Goal: Entertainment & Leisure: Consume media (video, audio)

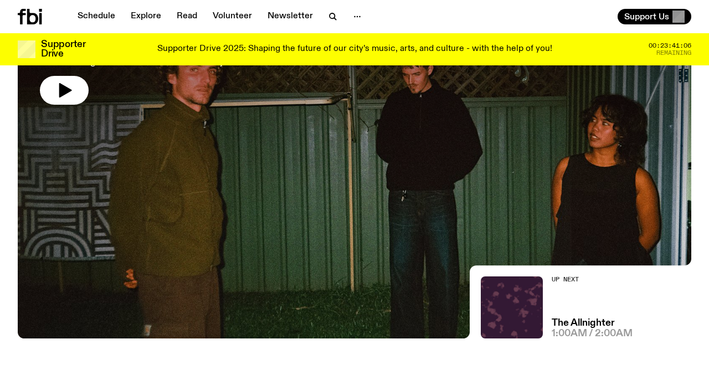
scroll to position [96, 0]
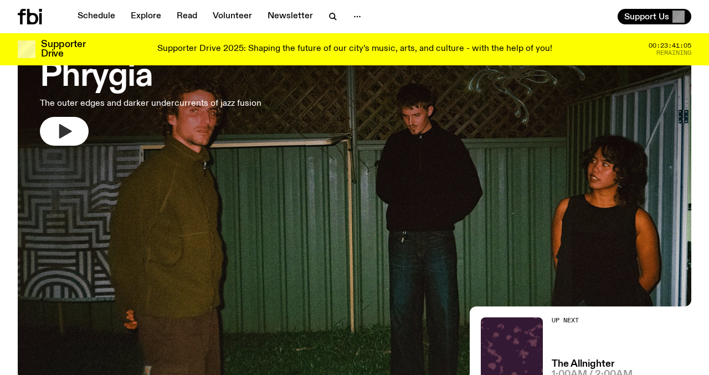
click at [71, 130] on icon "button" at bounding box center [64, 131] width 18 height 18
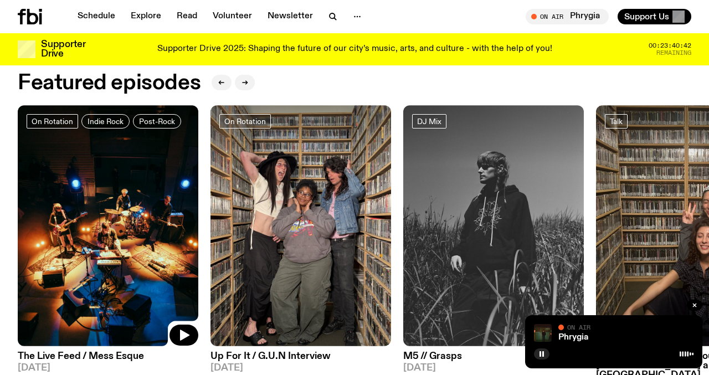
scroll to position [520, 0]
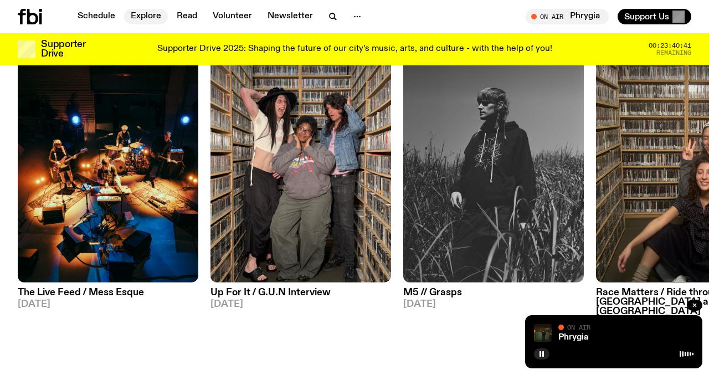
click at [142, 15] on link "Explore" at bounding box center [146, 17] width 44 height 16
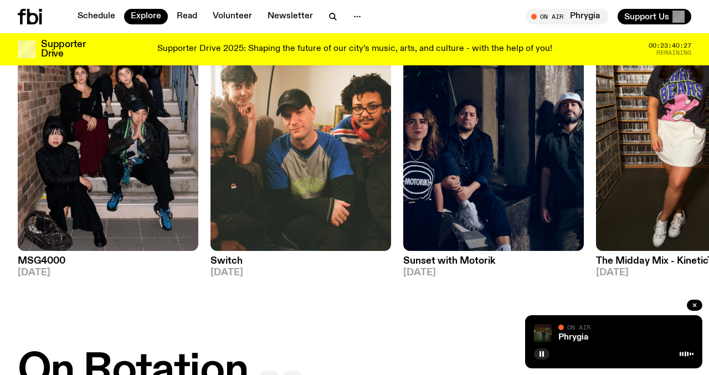
scroll to position [151, 0]
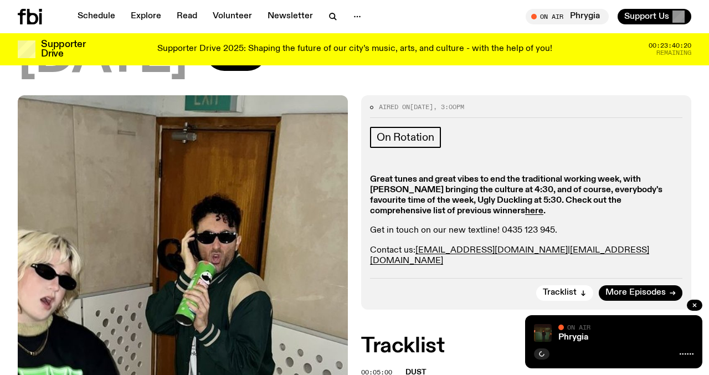
scroll to position [177, 0]
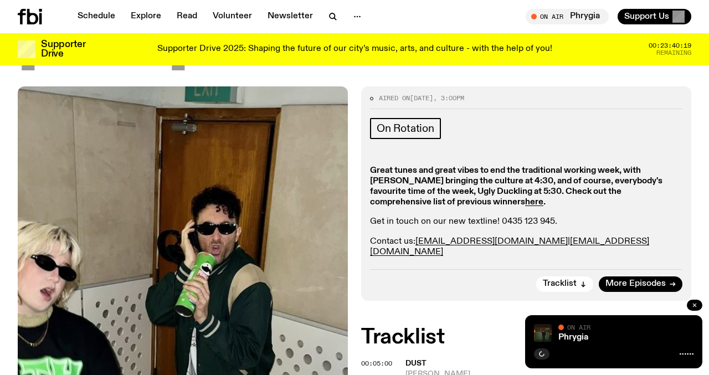
click at [691, 304] on icon "button" at bounding box center [694, 305] width 7 height 7
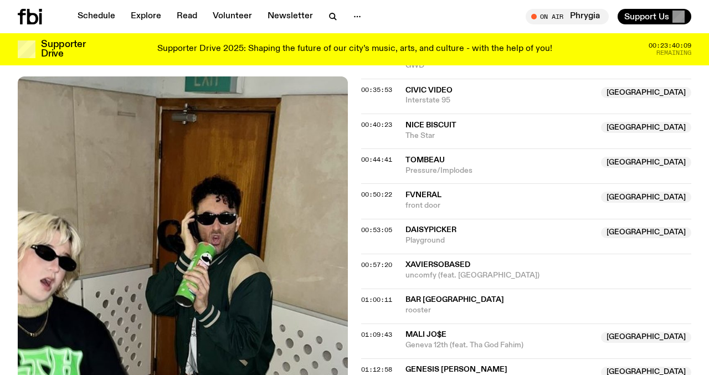
scroll to position [695, 0]
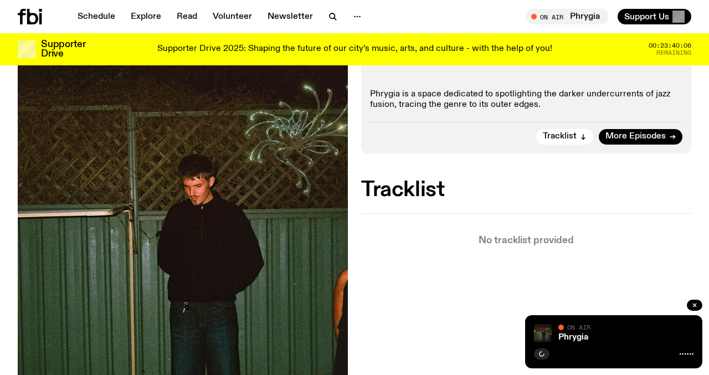
scroll to position [201, 0]
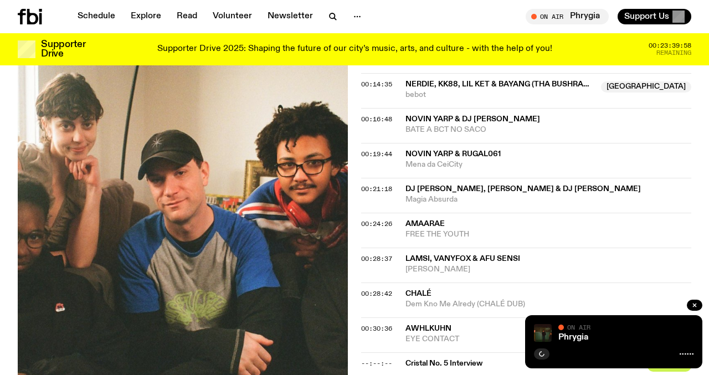
scroll to position [483, 0]
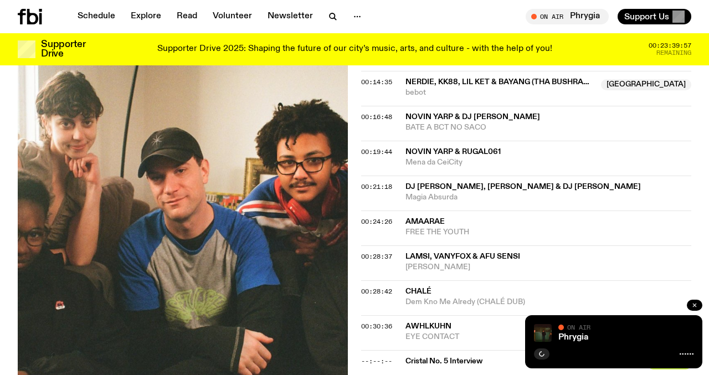
click at [689, 306] on button "button" at bounding box center [695, 305] width 16 height 11
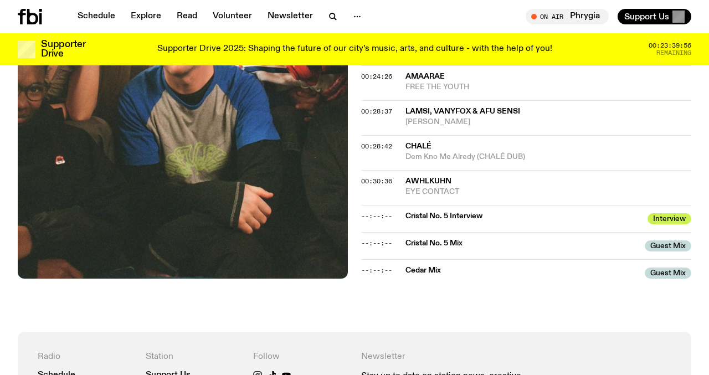
scroll to position [629, 0]
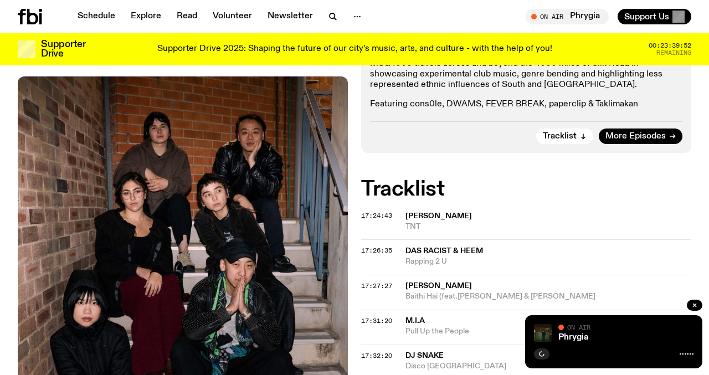
scroll to position [244, 0]
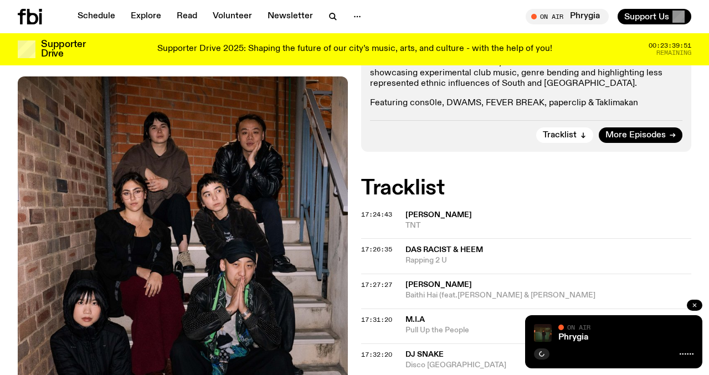
click at [693, 302] on icon "button" at bounding box center [694, 305] width 7 height 7
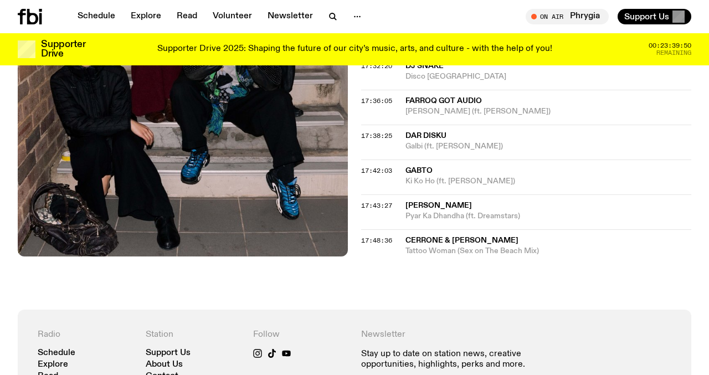
scroll to position [540, 0]
